Goal: Information Seeking & Learning: Understand process/instructions

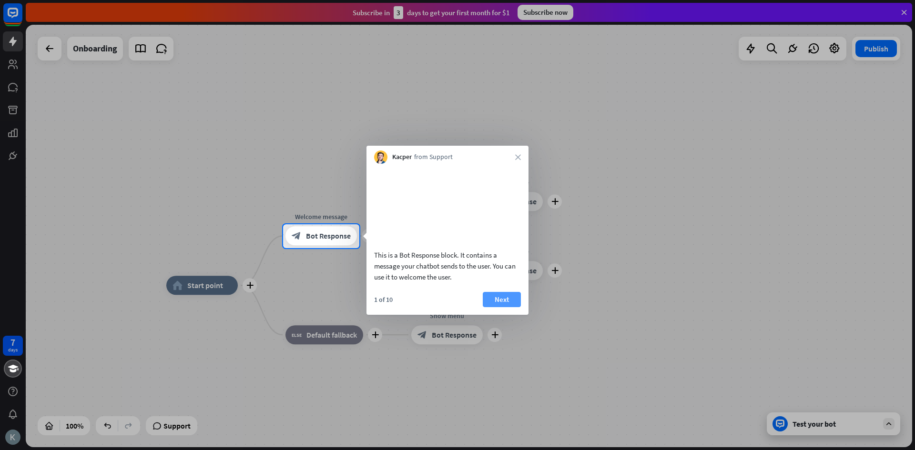
click at [495, 306] on button "Next" at bounding box center [502, 299] width 38 height 15
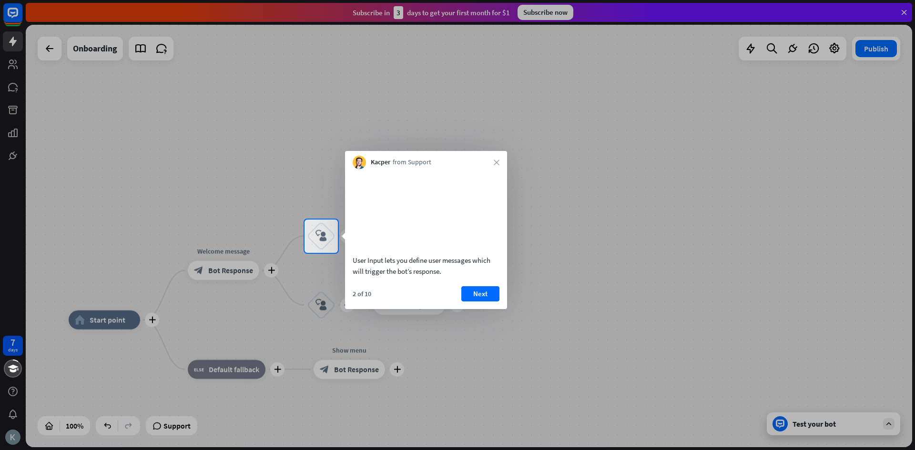
click at [400, 241] on video at bounding box center [426, 210] width 147 height 73
click at [481, 302] on button "Next" at bounding box center [480, 293] width 38 height 15
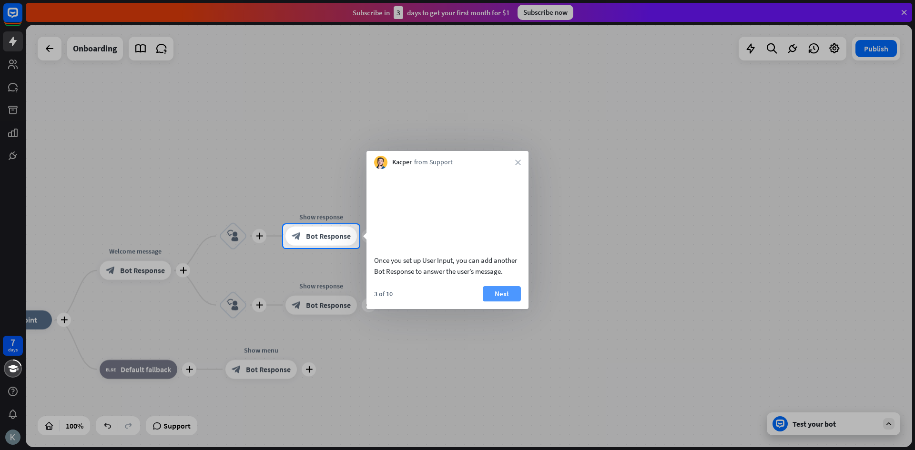
click at [496, 302] on button "Next" at bounding box center [502, 293] width 38 height 15
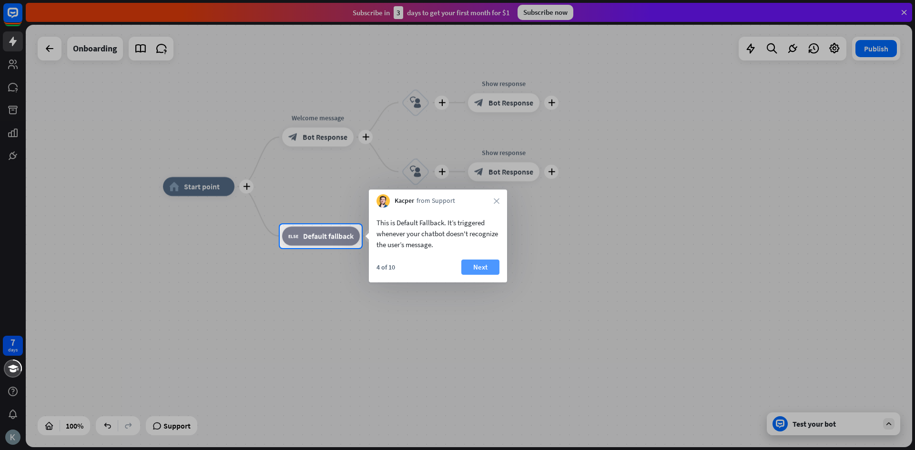
click at [483, 263] on button "Next" at bounding box center [480, 267] width 38 height 15
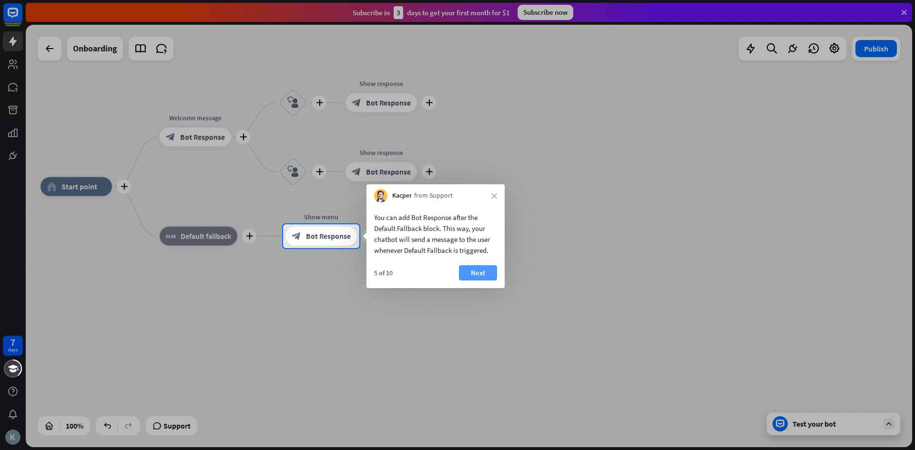
click at [466, 270] on button "Next" at bounding box center [478, 272] width 38 height 15
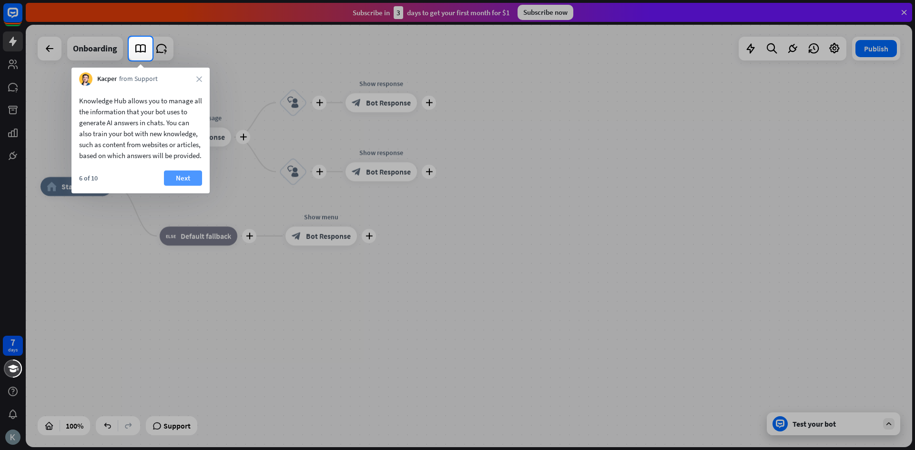
click at [180, 184] on button "Next" at bounding box center [183, 178] width 38 height 15
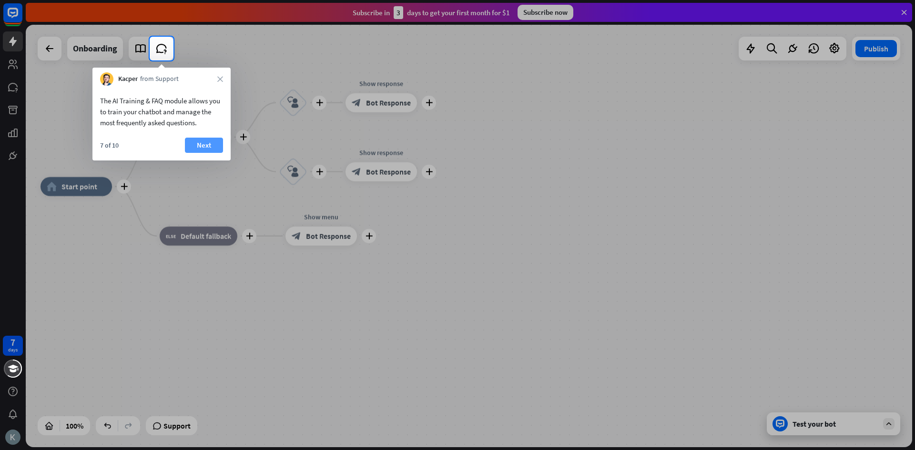
click at [212, 150] on button "Next" at bounding box center [204, 145] width 38 height 15
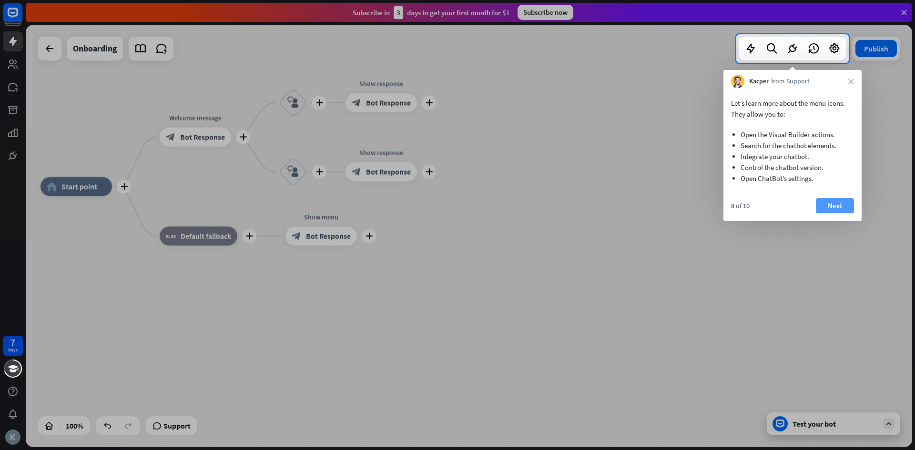
click at [840, 204] on button "Next" at bounding box center [835, 205] width 38 height 15
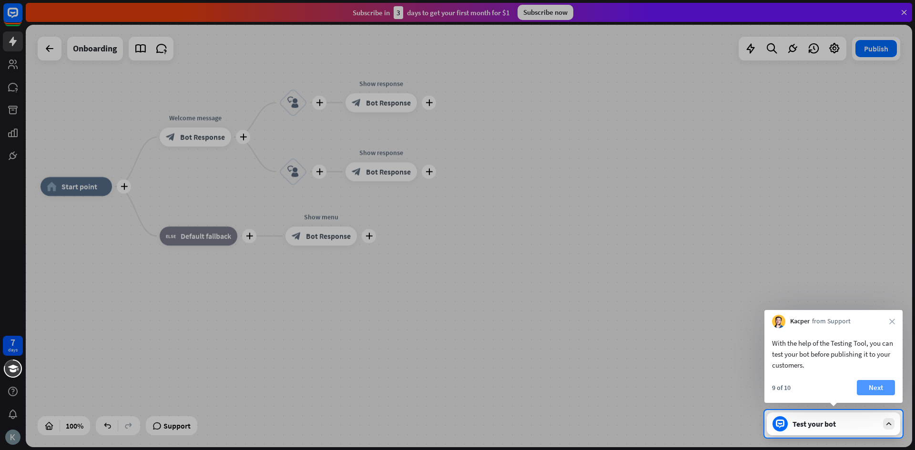
click at [869, 388] on button "Next" at bounding box center [876, 387] width 38 height 15
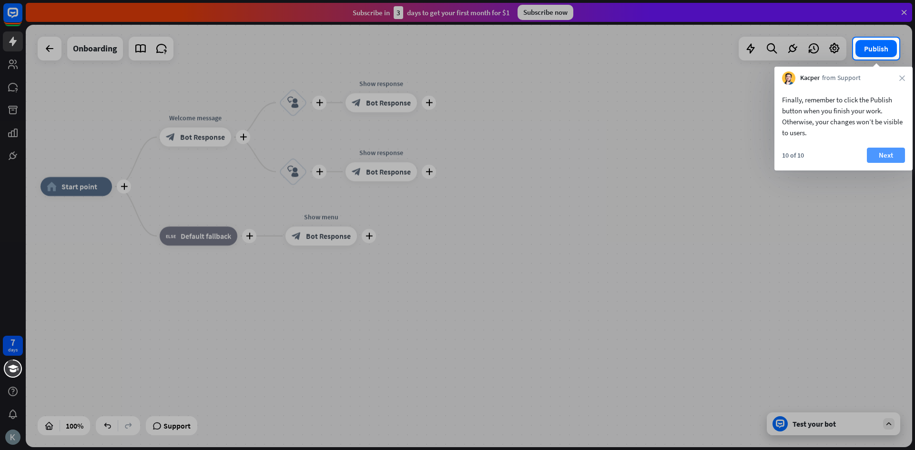
click at [878, 154] on button "Next" at bounding box center [886, 155] width 38 height 15
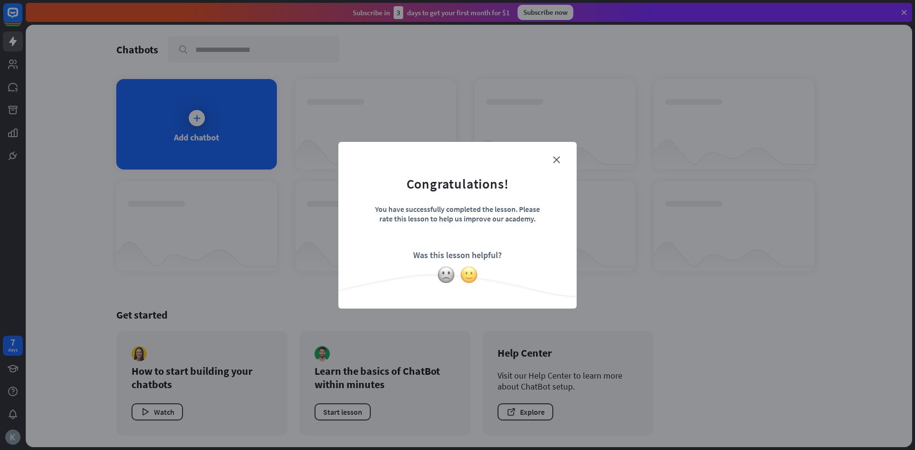
click at [471, 278] on img at bounding box center [469, 275] width 18 height 18
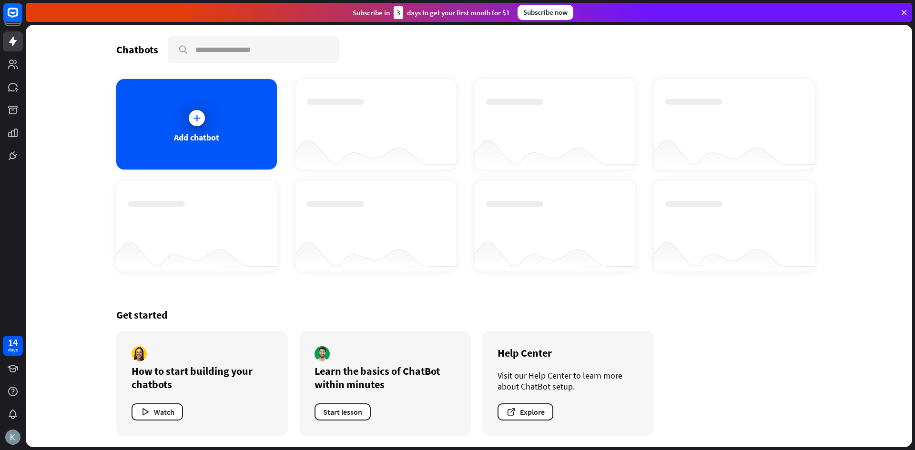
click at [390, 132] on div at bounding box center [375, 150] width 161 height 37
